Goal: Transaction & Acquisition: Purchase product/service

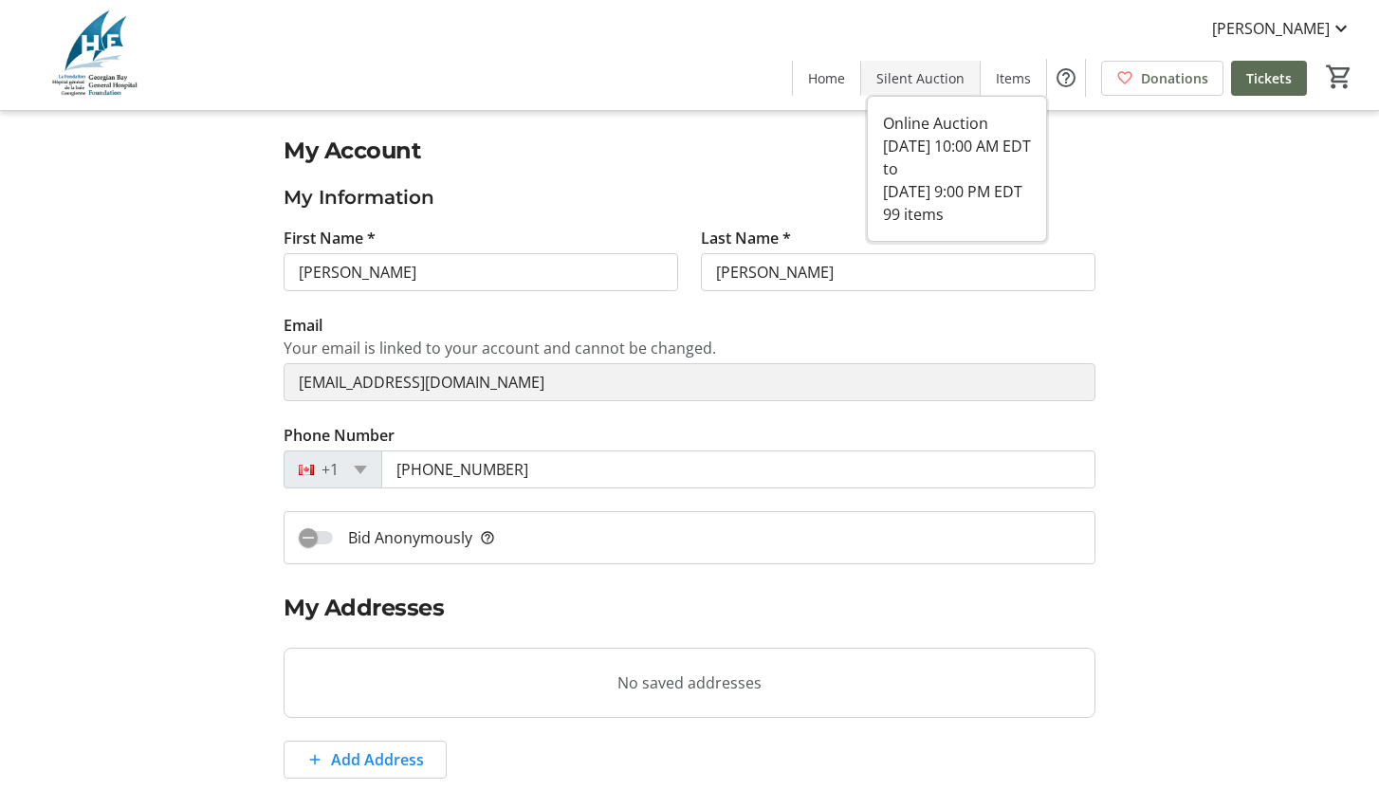
click at [940, 85] on span "Silent Auction" at bounding box center [920, 78] width 88 height 20
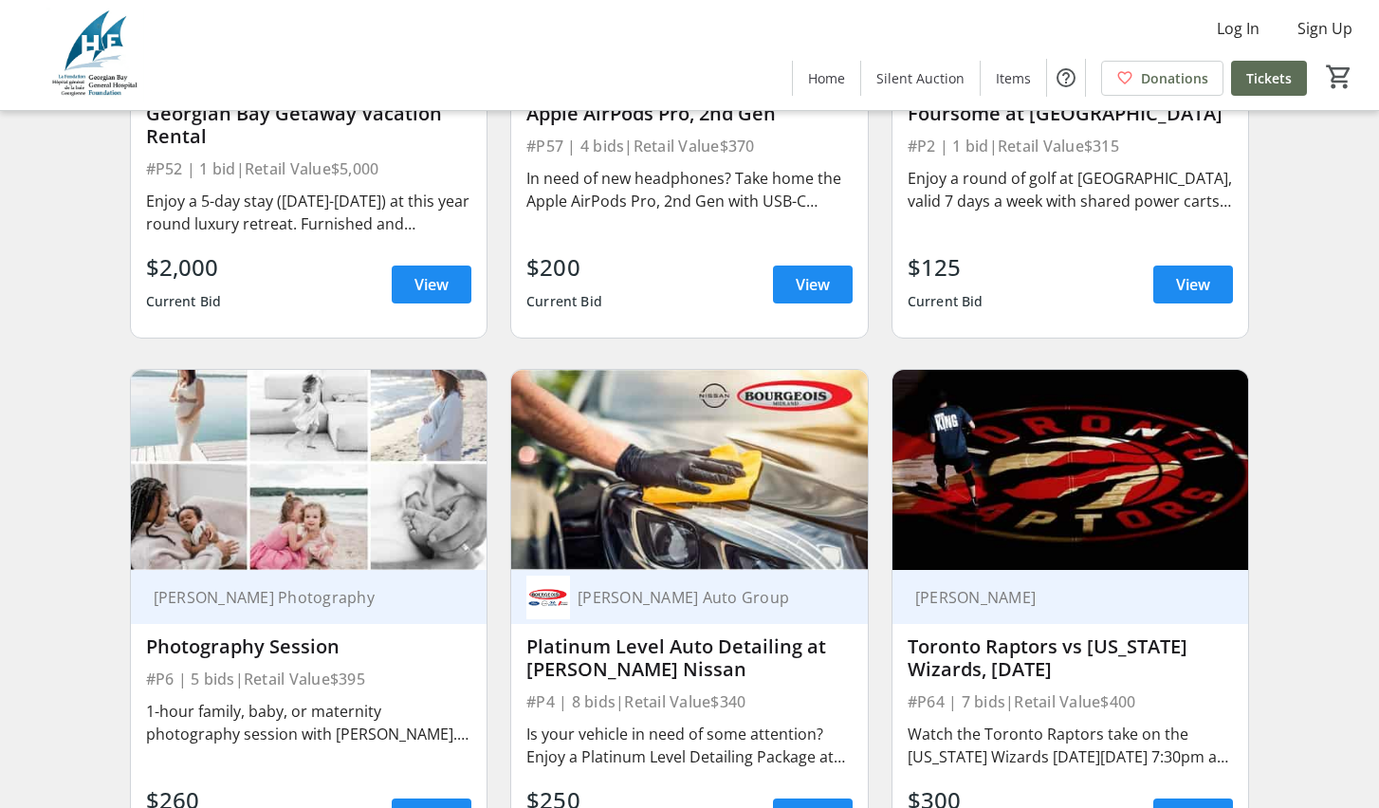
scroll to position [1842, 0]
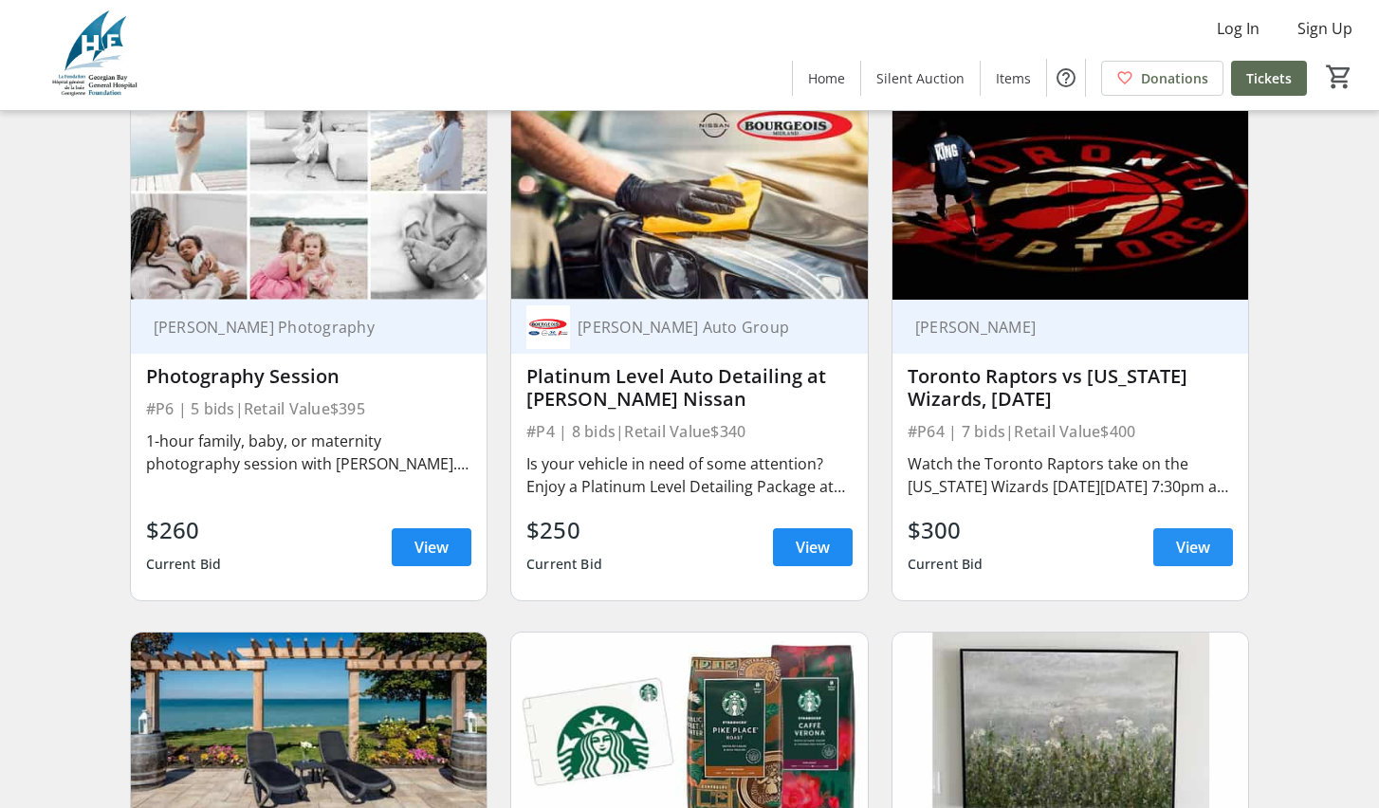
click at [1195, 559] on span "View" at bounding box center [1193, 547] width 34 height 23
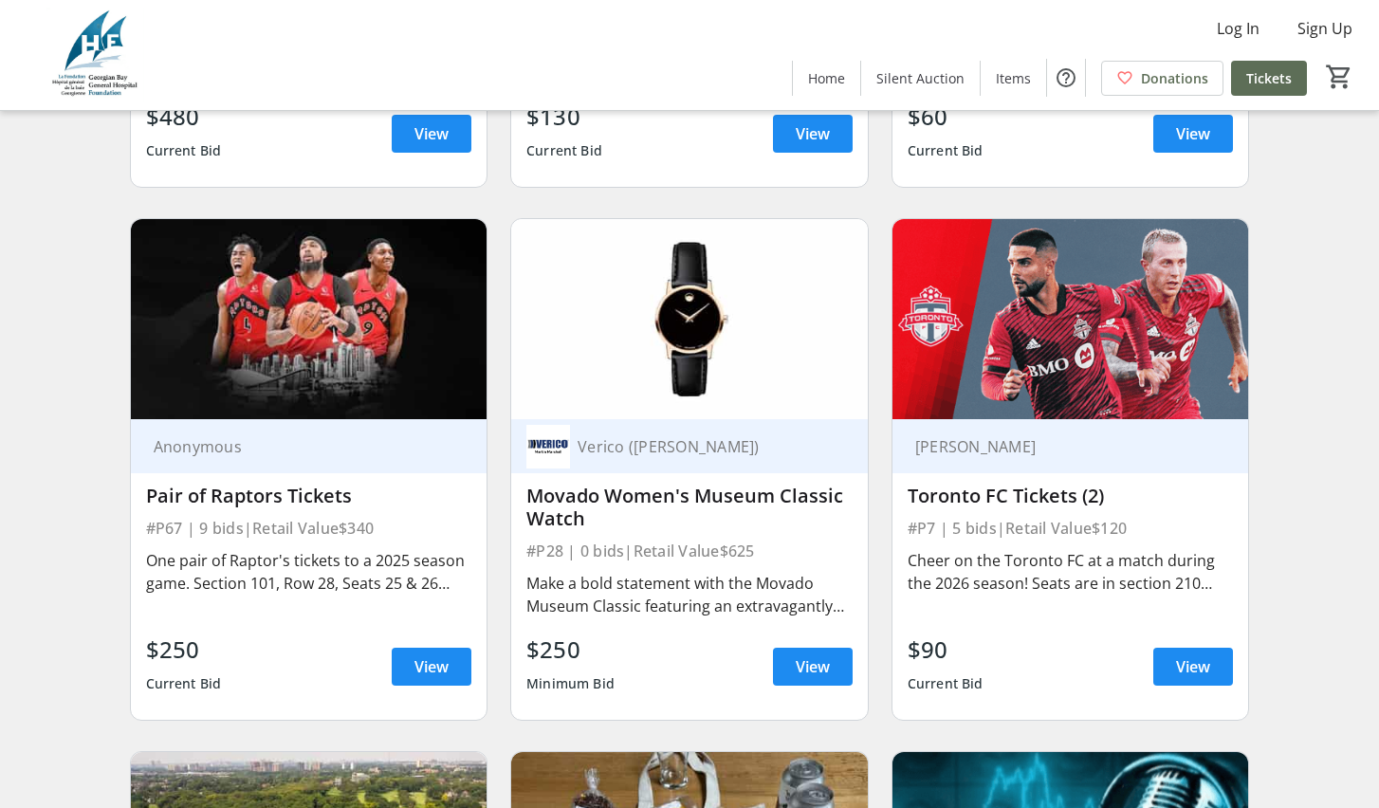
scroll to position [5473, 0]
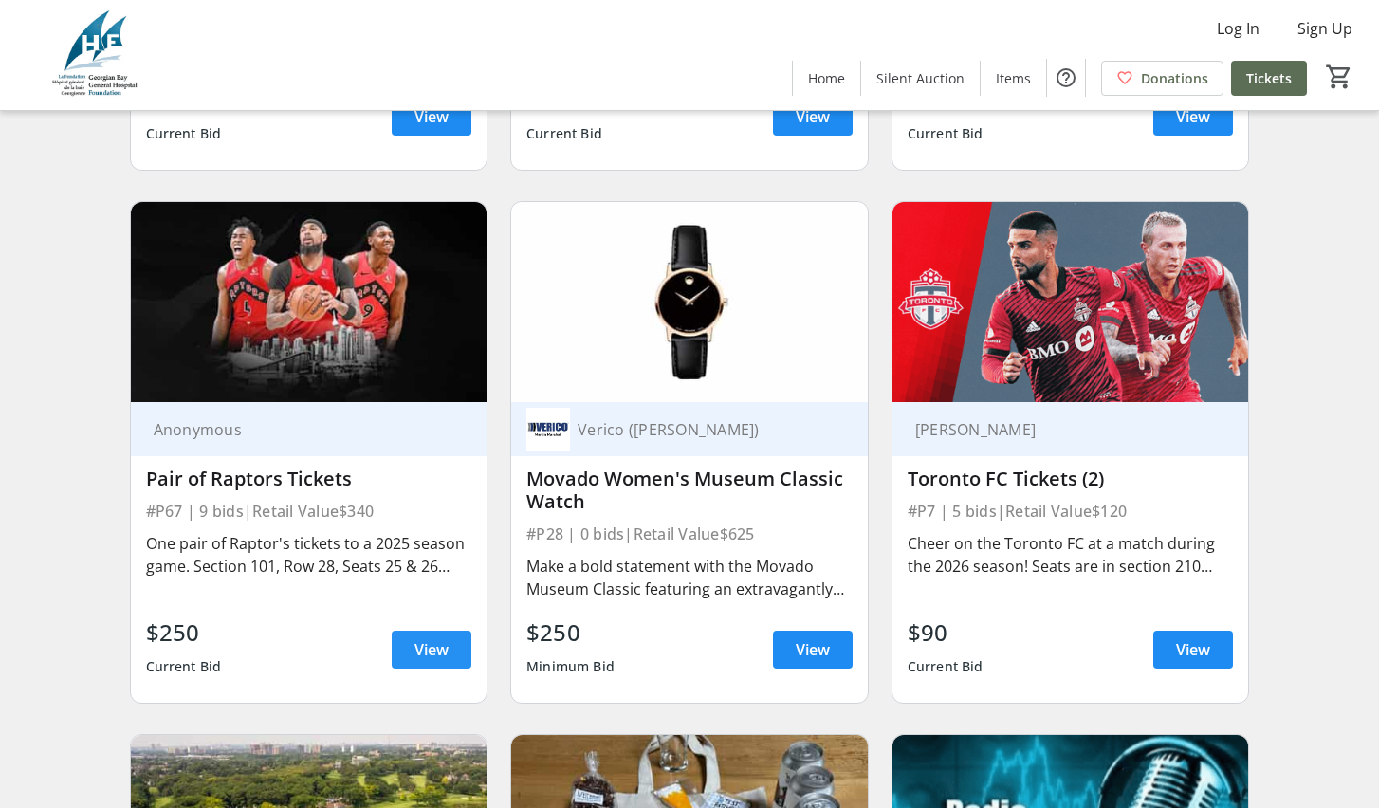
click at [422, 645] on span at bounding box center [432, 650] width 80 height 46
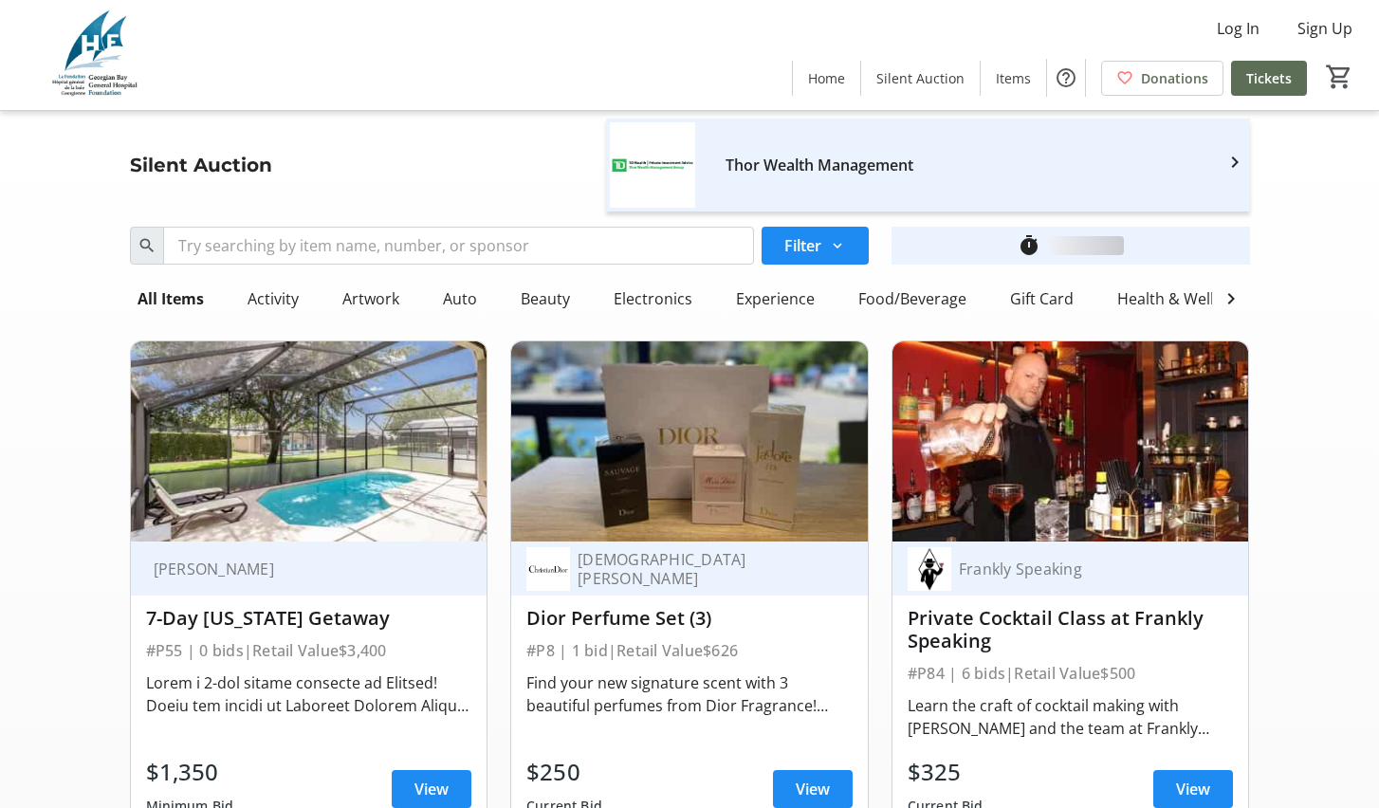
scroll to position [5473, 0]
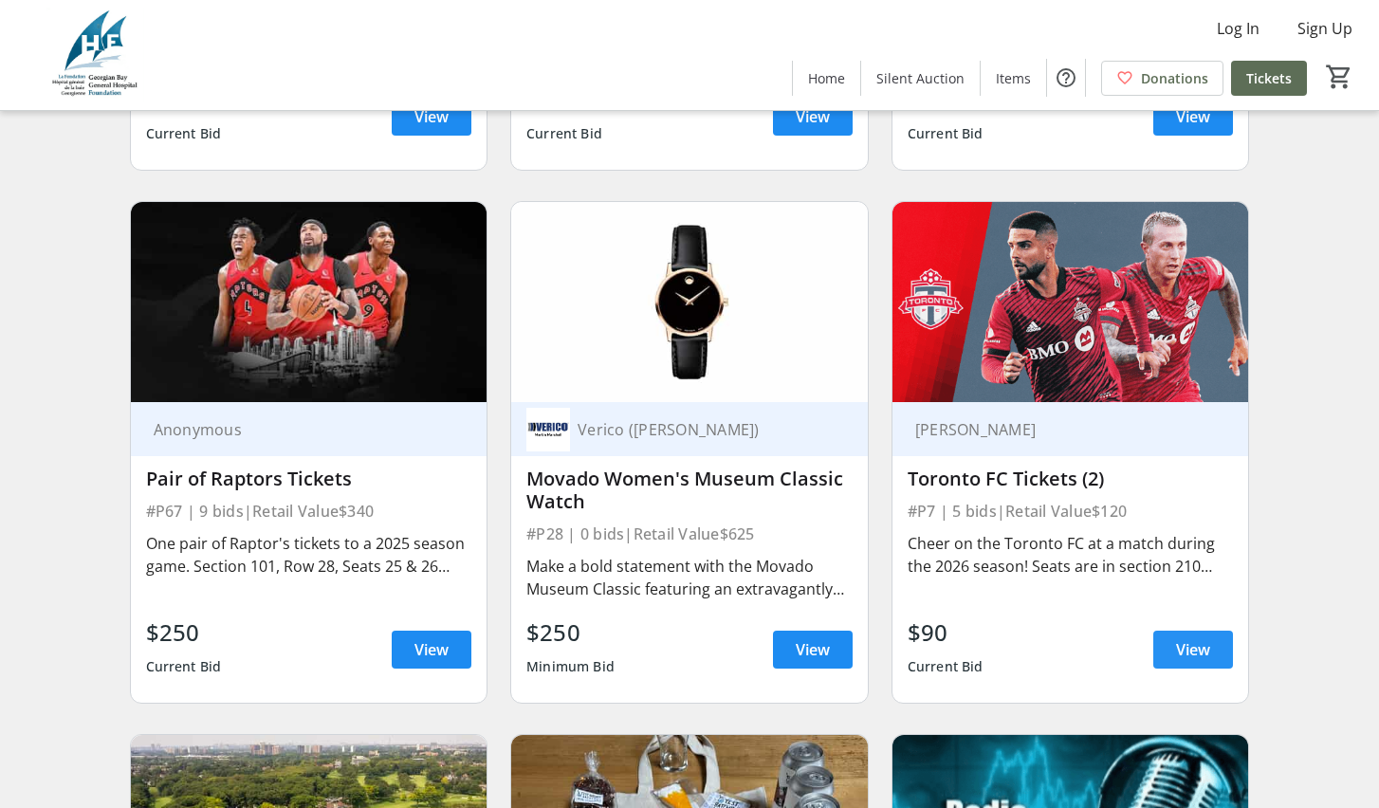
click at [1186, 661] on span "View" at bounding box center [1193, 649] width 34 height 23
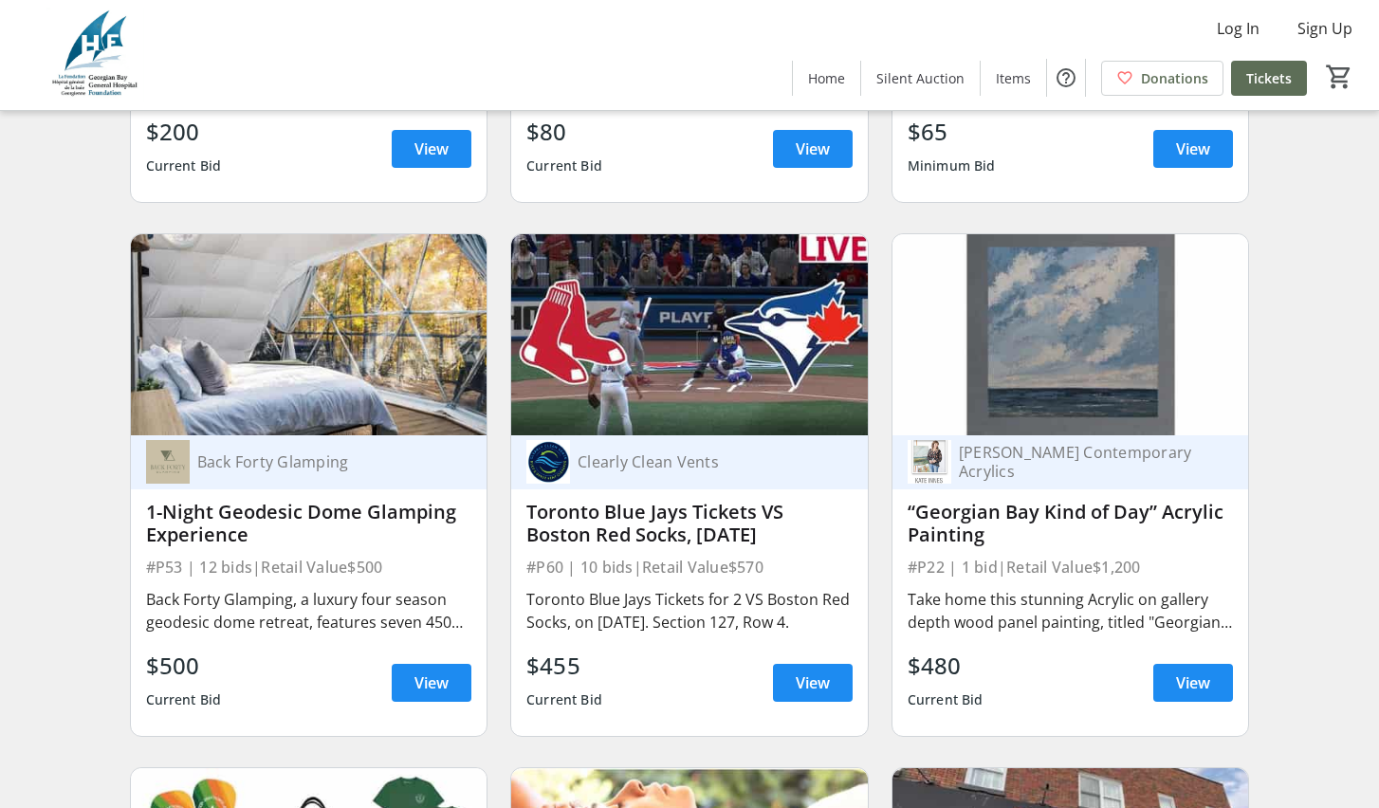
scroll to position [8259, 0]
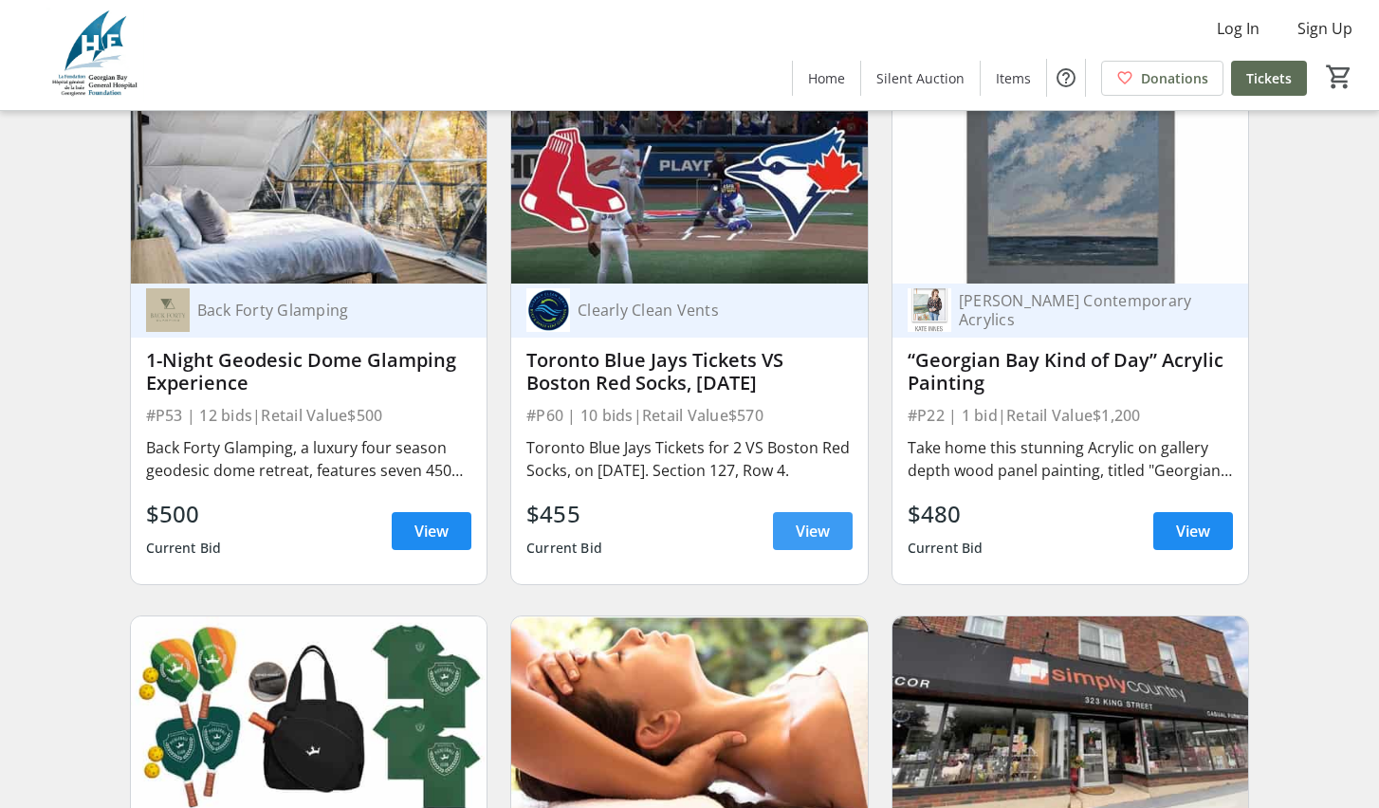
click at [802, 543] on span "View" at bounding box center [813, 531] width 34 height 23
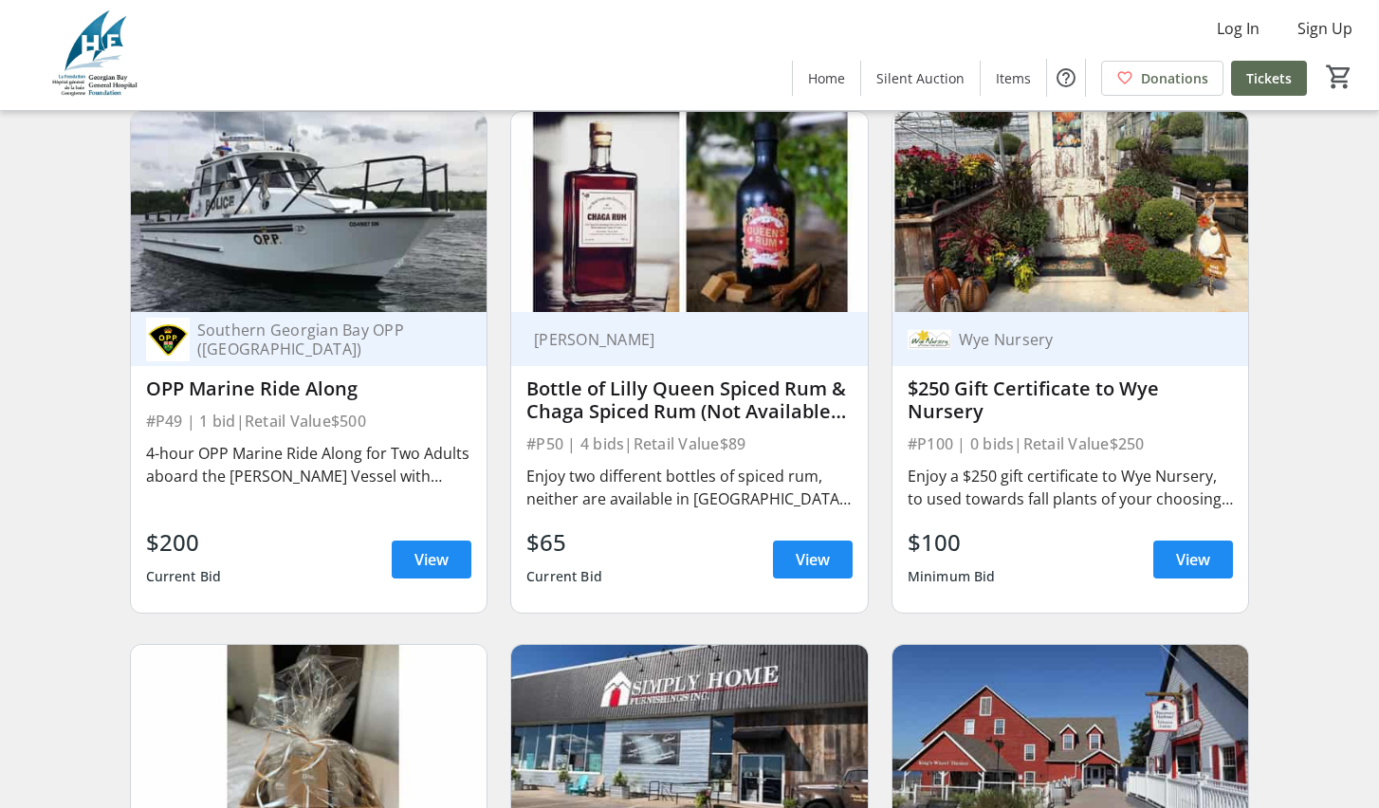
scroll to position [12443, 0]
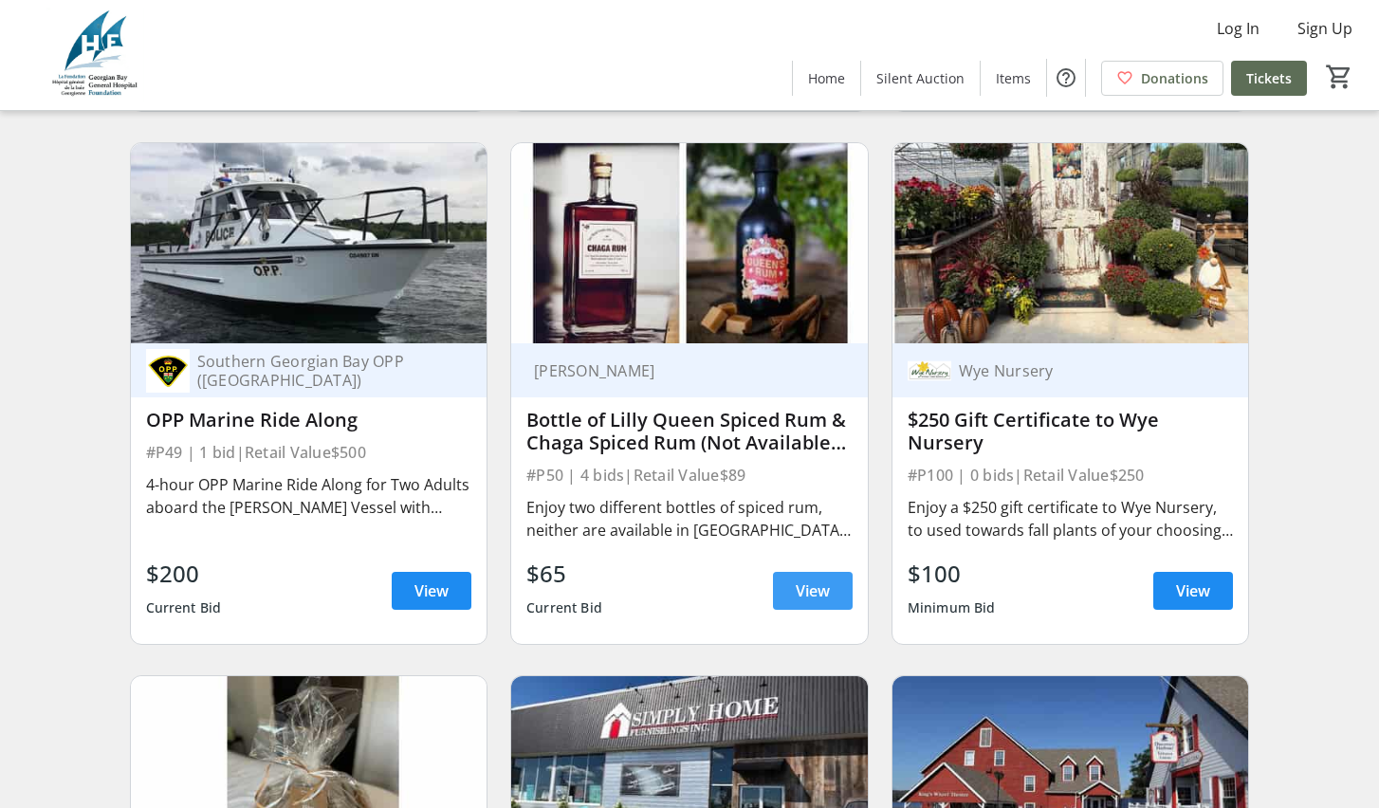
click at [810, 602] on span "View" at bounding box center [813, 591] width 34 height 23
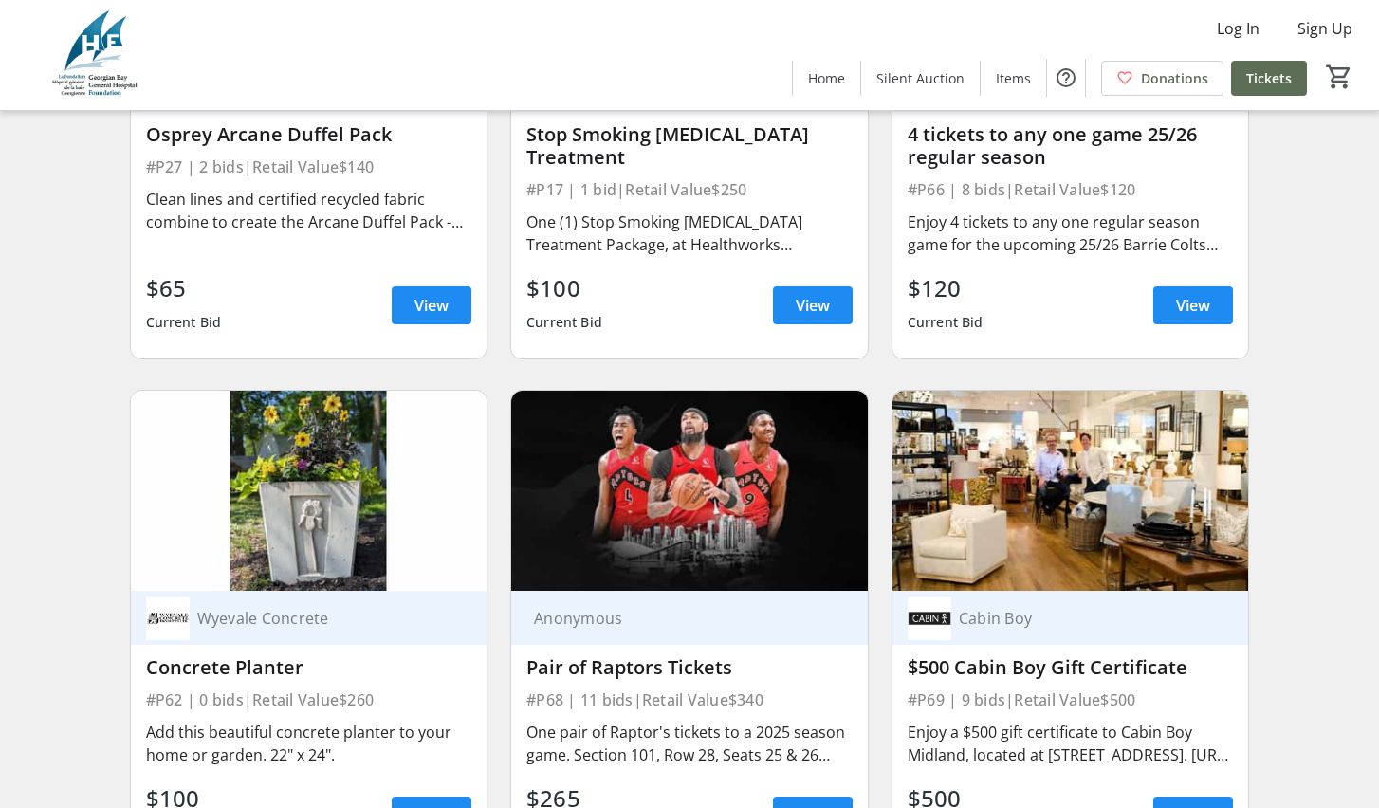
scroll to position [14621, 0]
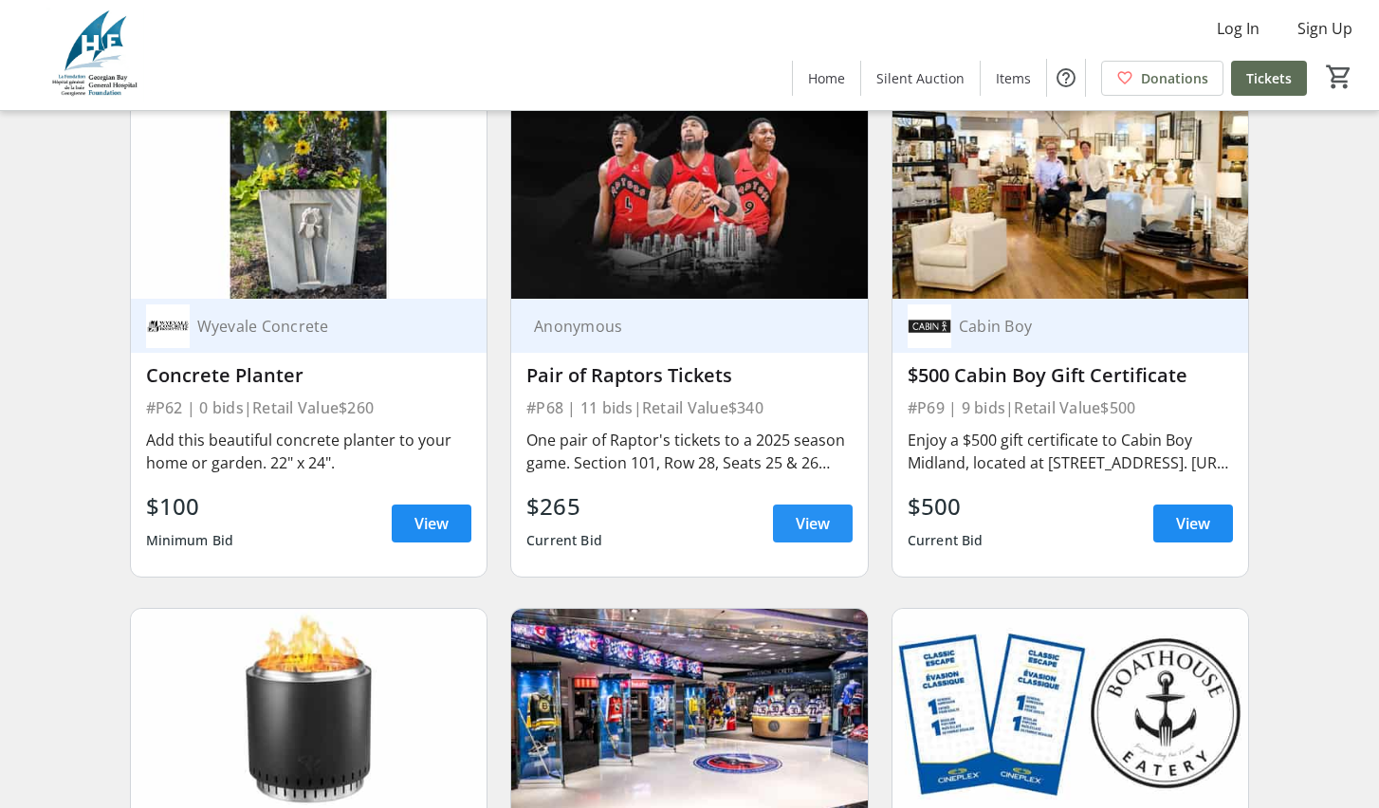
click at [808, 535] on span "View" at bounding box center [813, 523] width 34 height 23
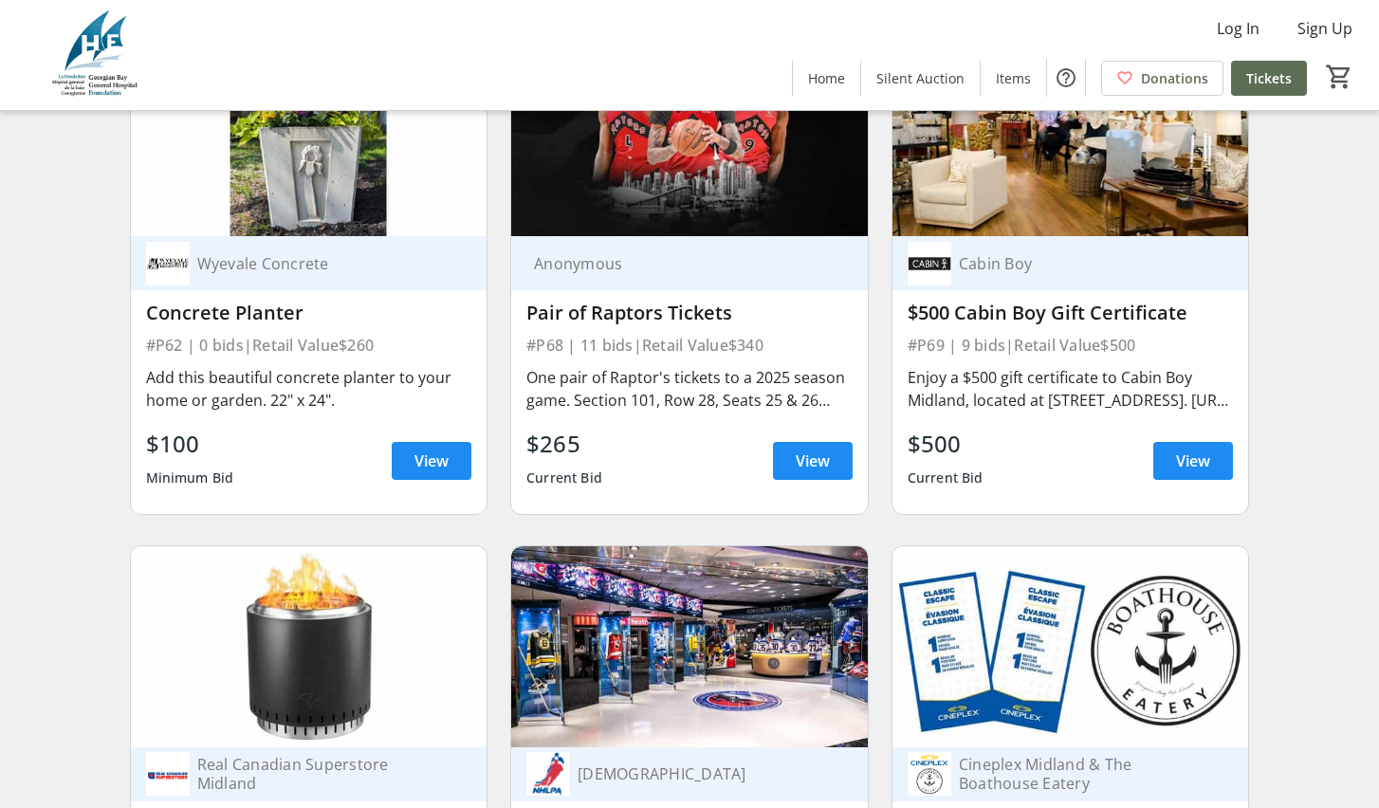
scroll to position [14299, 0]
